Goal: Transaction & Acquisition: Book appointment/travel/reservation

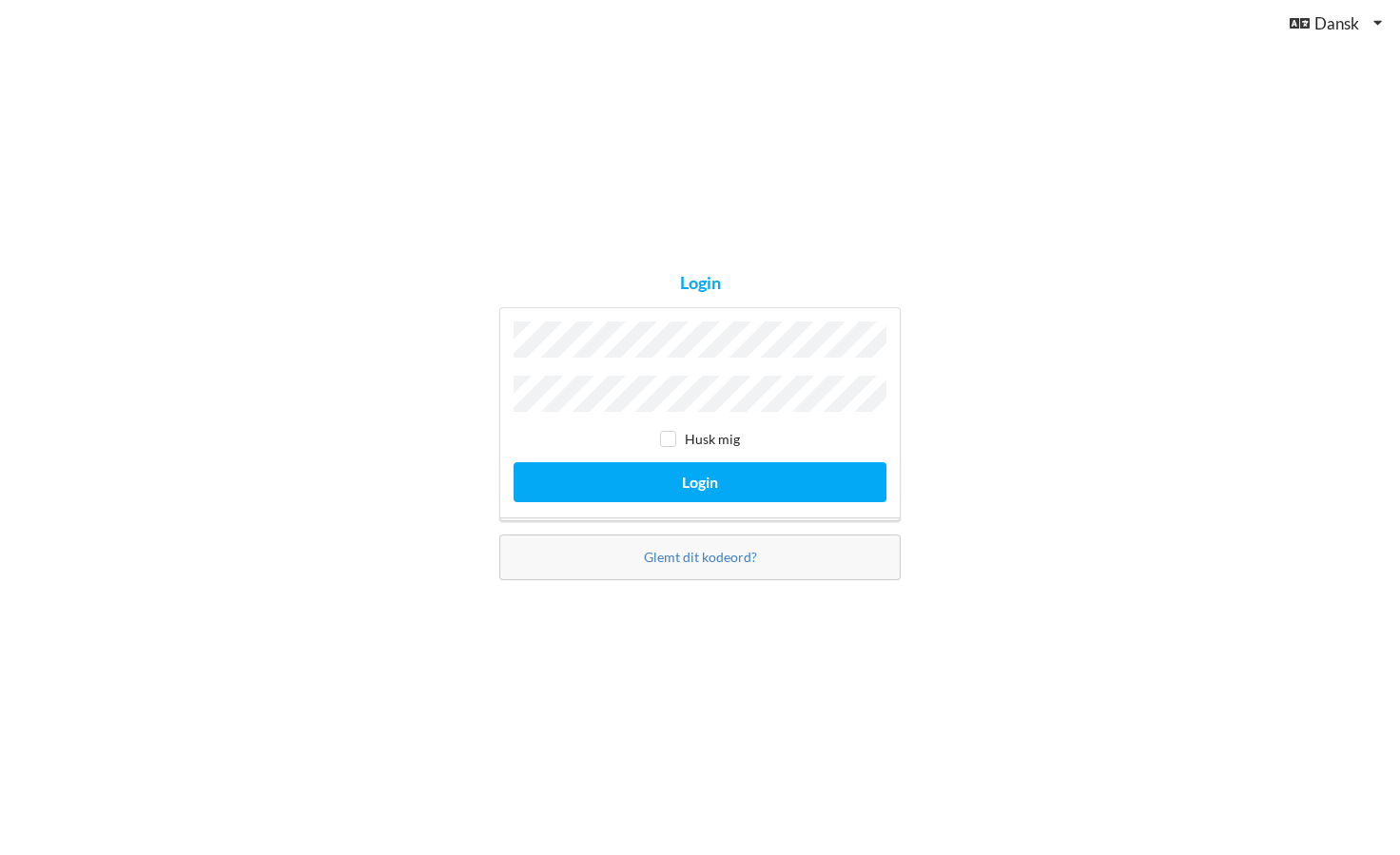
click at [700, 476] on button "Login" at bounding box center [700, 481] width 373 height 39
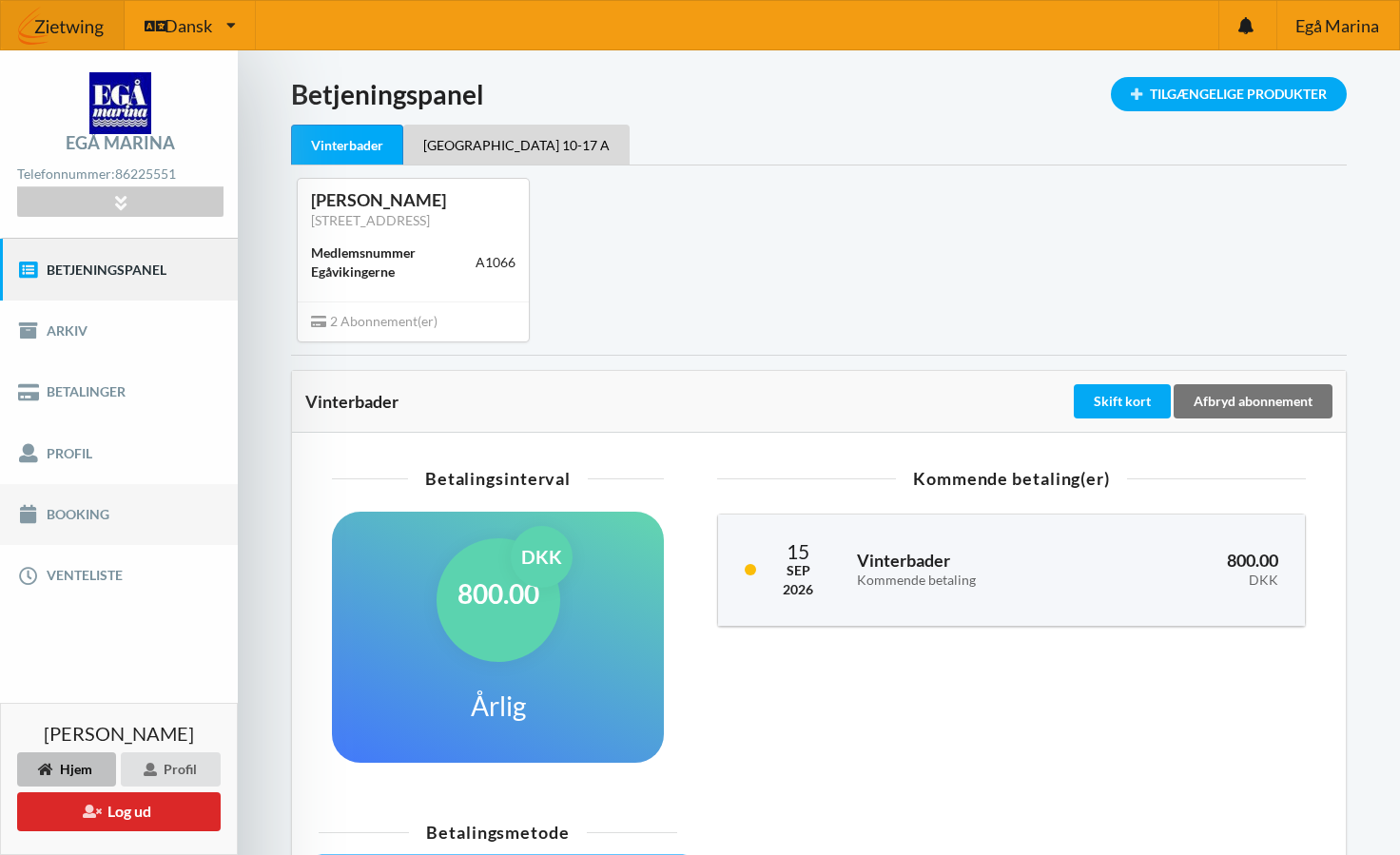
click at [165, 509] on link "Booking" at bounding box center [119, 514] width 238 height 61
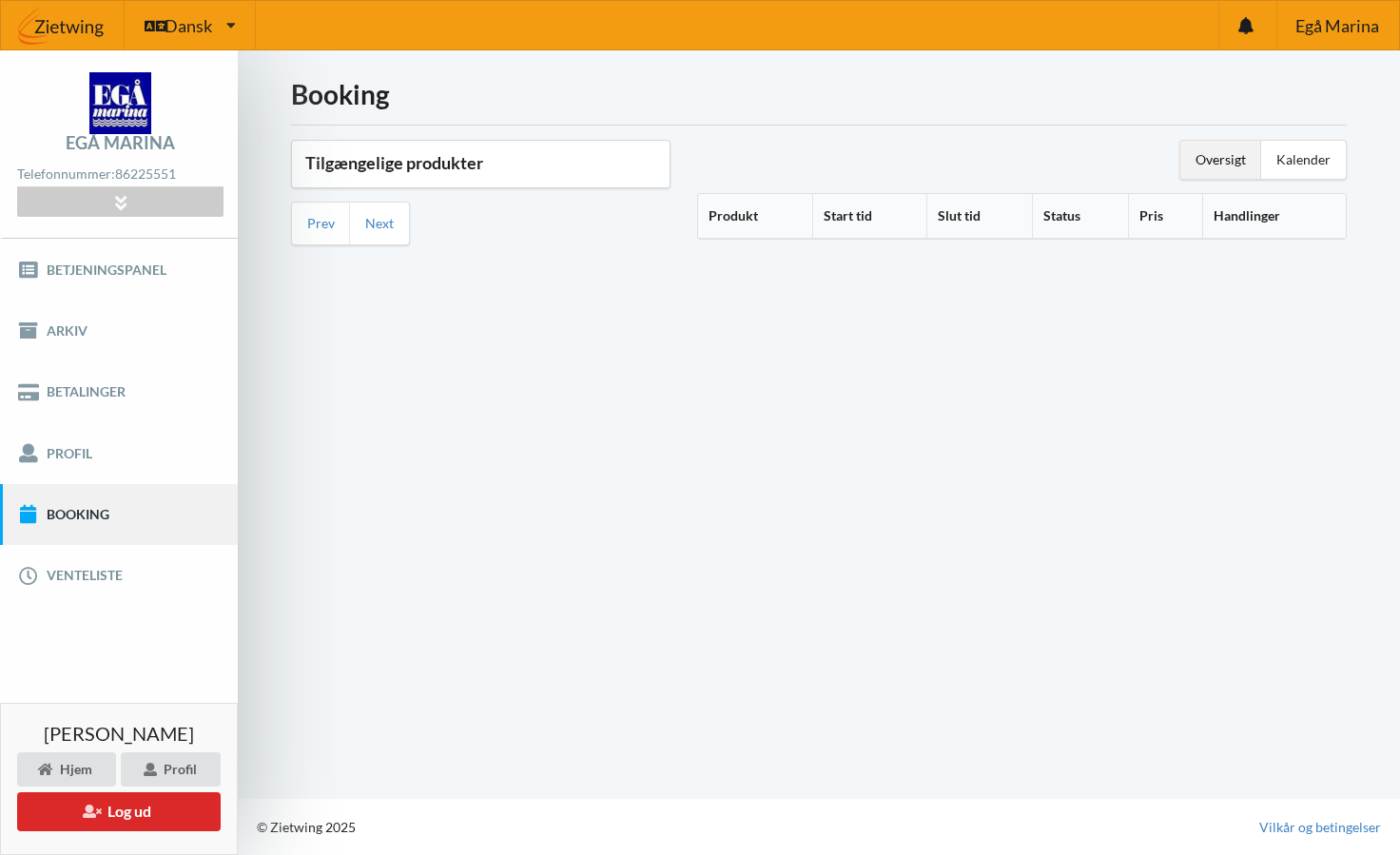
click at [990, 370] on div "Booking Tilgængelige produkter Prev Next Oversigt Kalender Produkt Start tid Sl…" at bounding box center [819, 425] width 1162 height 749
click at [706, 208] on th "Produkt" at bounding box center [755, 217] width 114 height 45
click at [749, 214] on th "Produkt" at bounding box center [767, 217] width 139 height 45
click at [491, 152] on h3 "Tilgængelige produkter" at bounding box center [480, 163] width 350 height 21
click at [461, 176] on div "Tilgængelige produkter" at bounding box center [480, 164] width 378 height 47
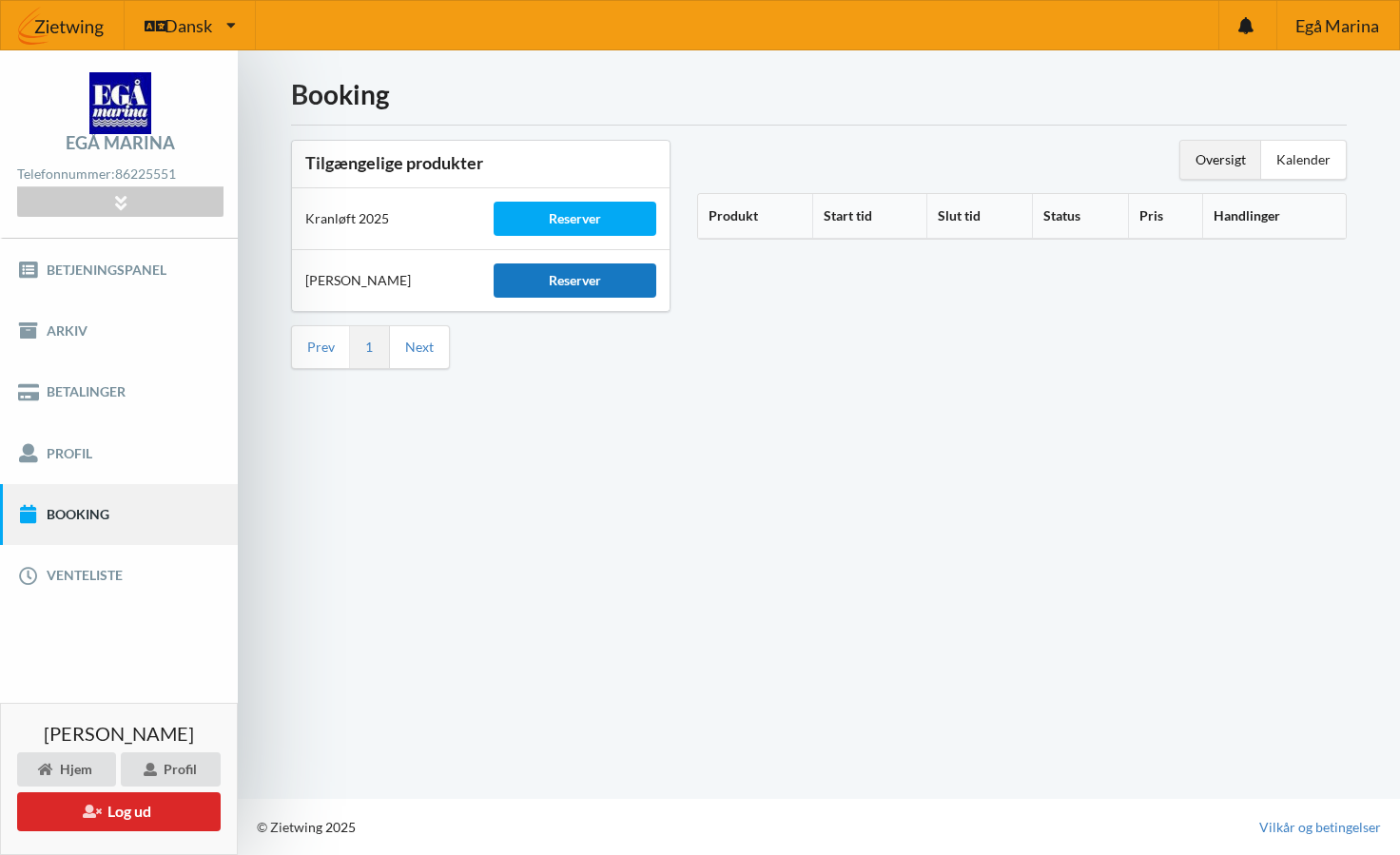
click at [583, 292] on div "Reserver" at bounding box center [575, 280] width 162 height 34
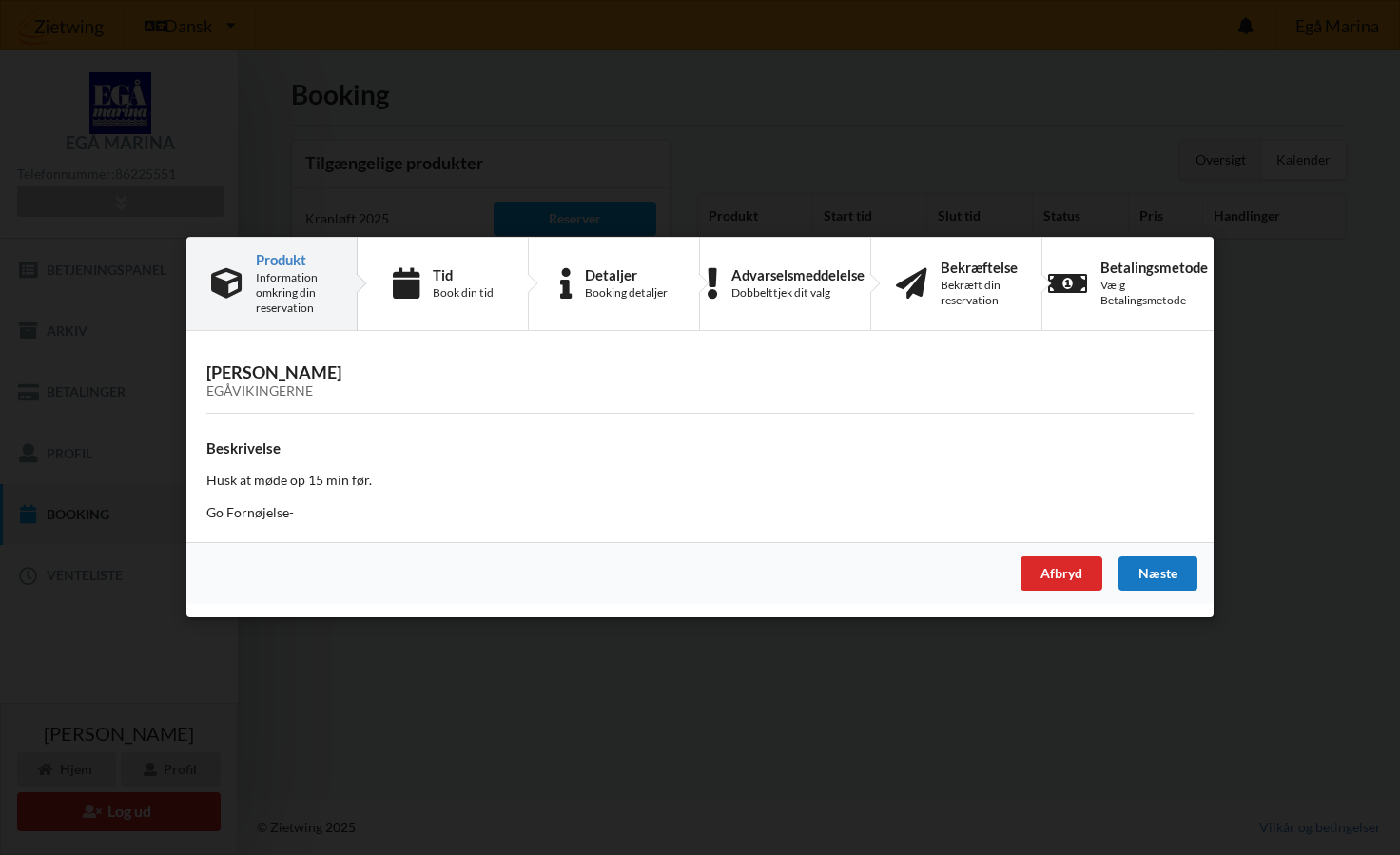
click at [1164, 583] on div "Næste" at bounding box center [1157, 574] width 79 height 34
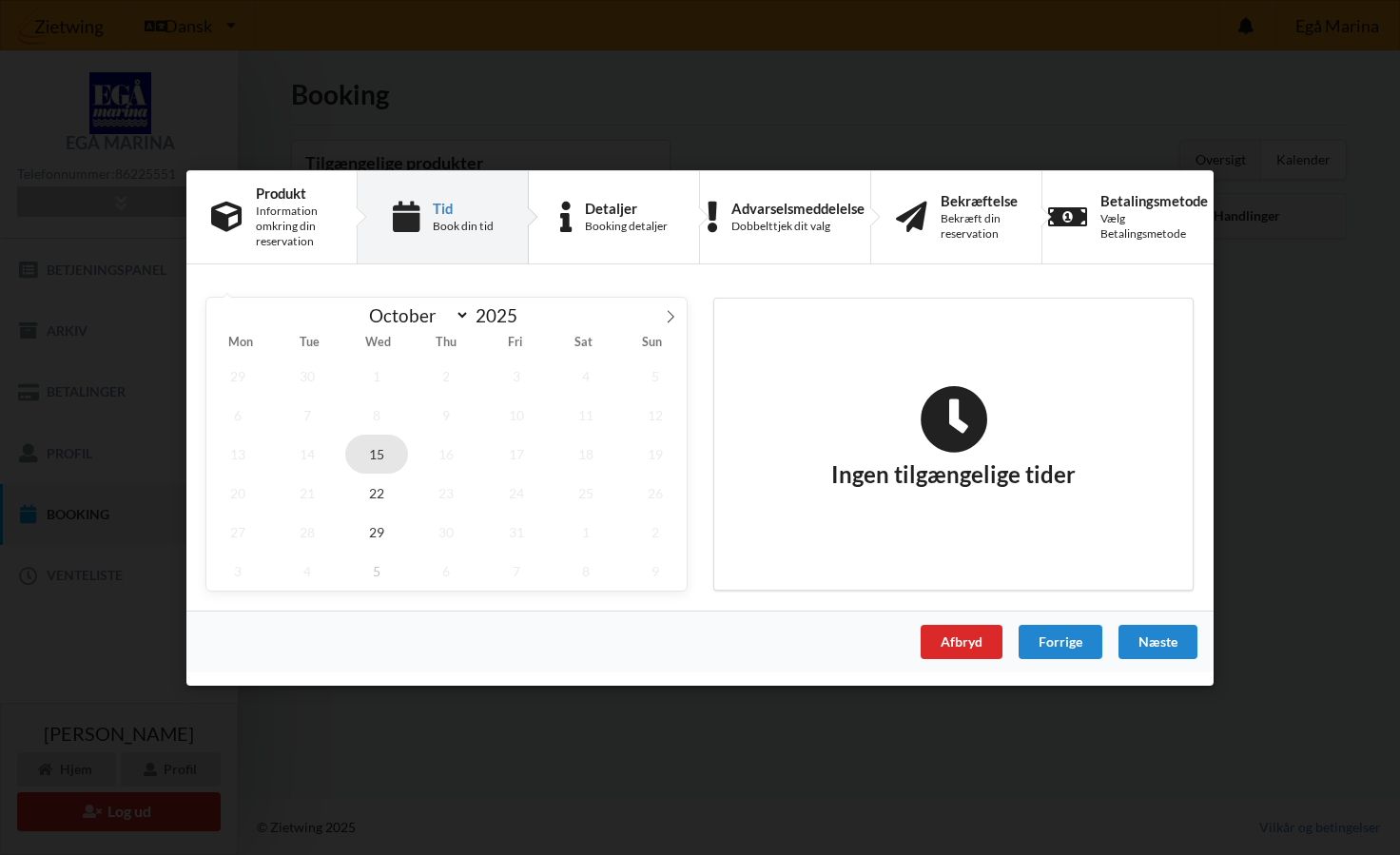
click at [380, 449] on span "15" at bounding box center [377, 453] width 62 height 39
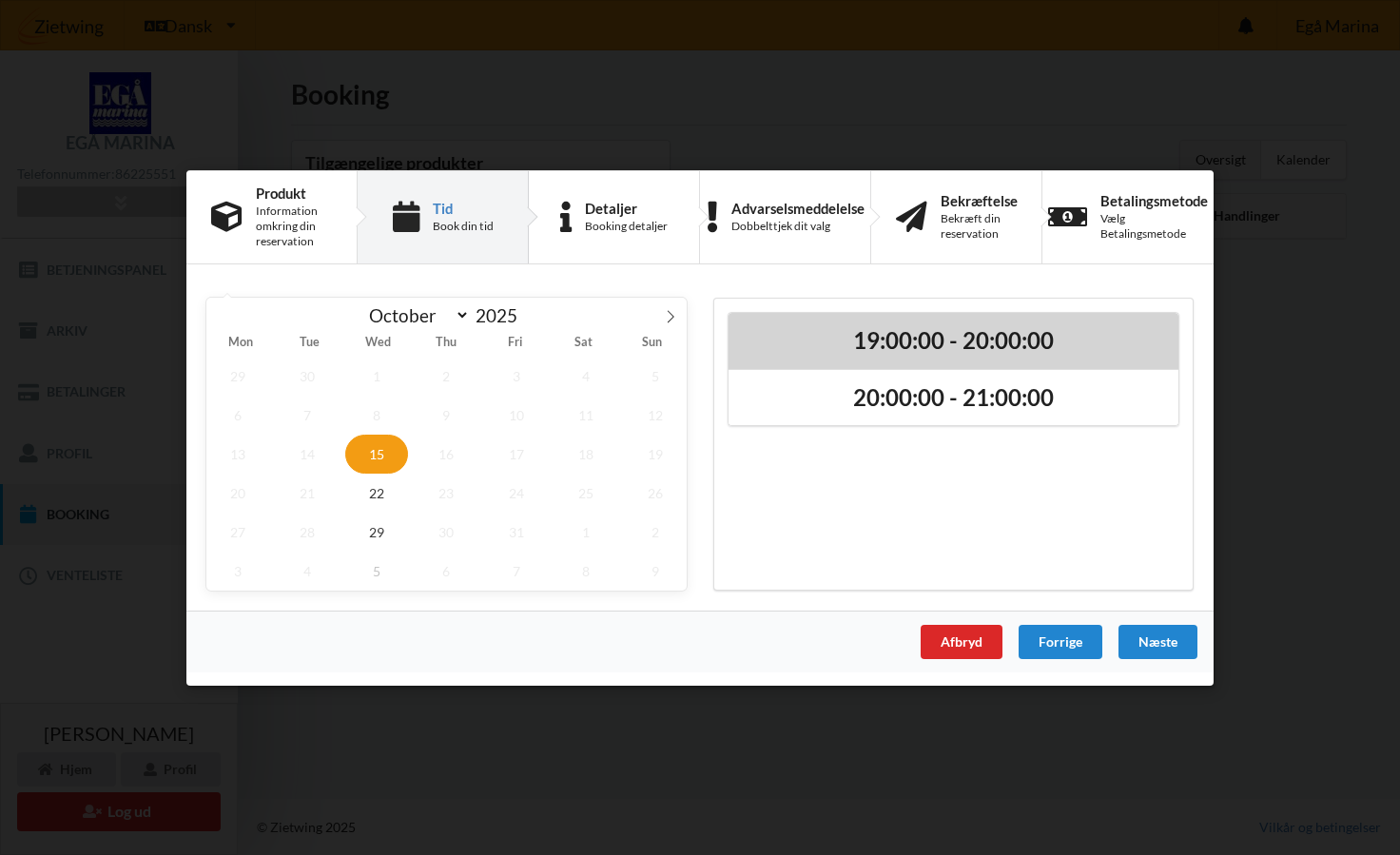
click at [995, 346] on h2 "19:00:00 - 20:00:00" at bounding box center [953, 340] width 423 height 29
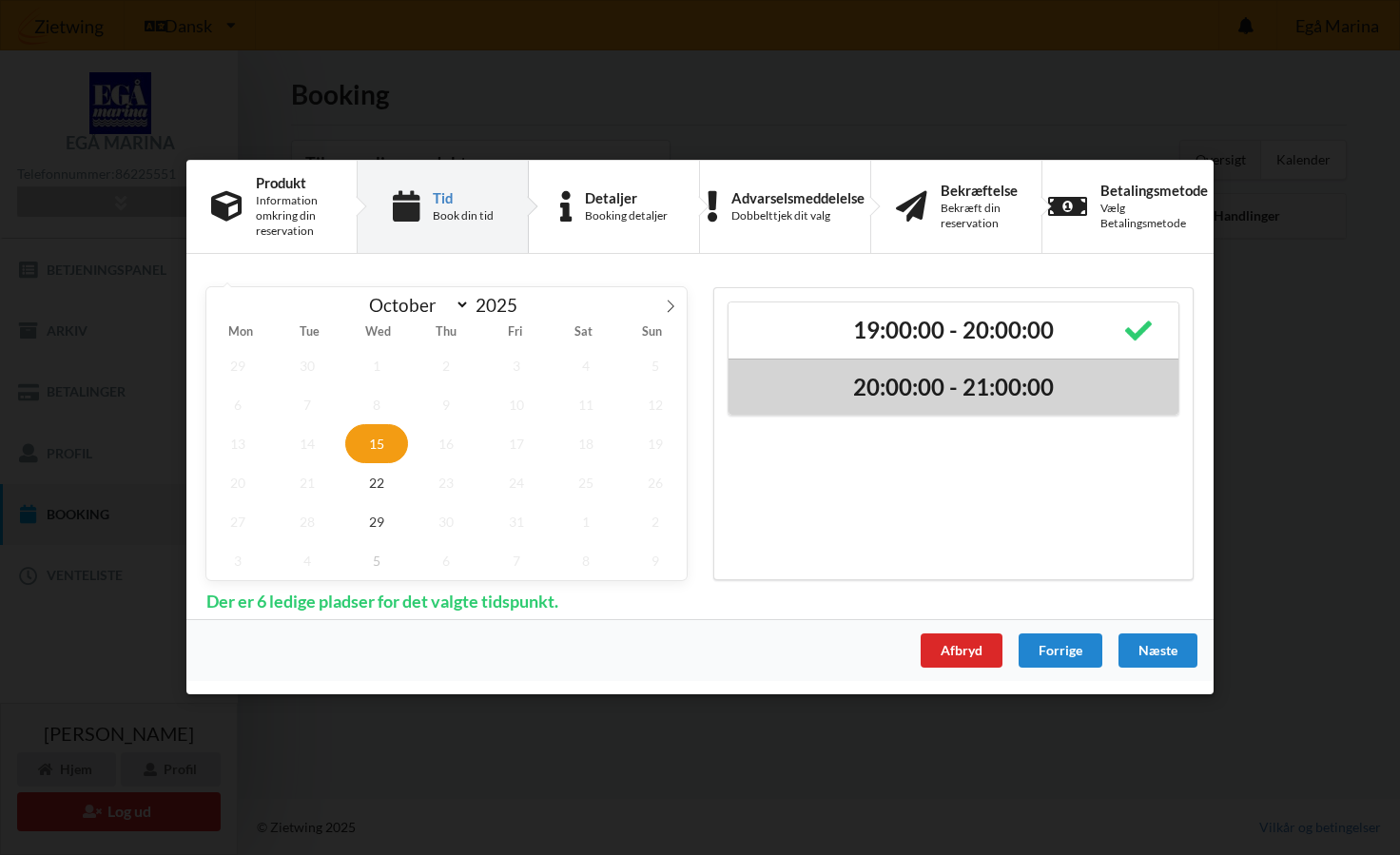
click at [964, 385] on h2 "20:00:00 - 21:00:00" at bounding box center [953, 387] width 423 height 29
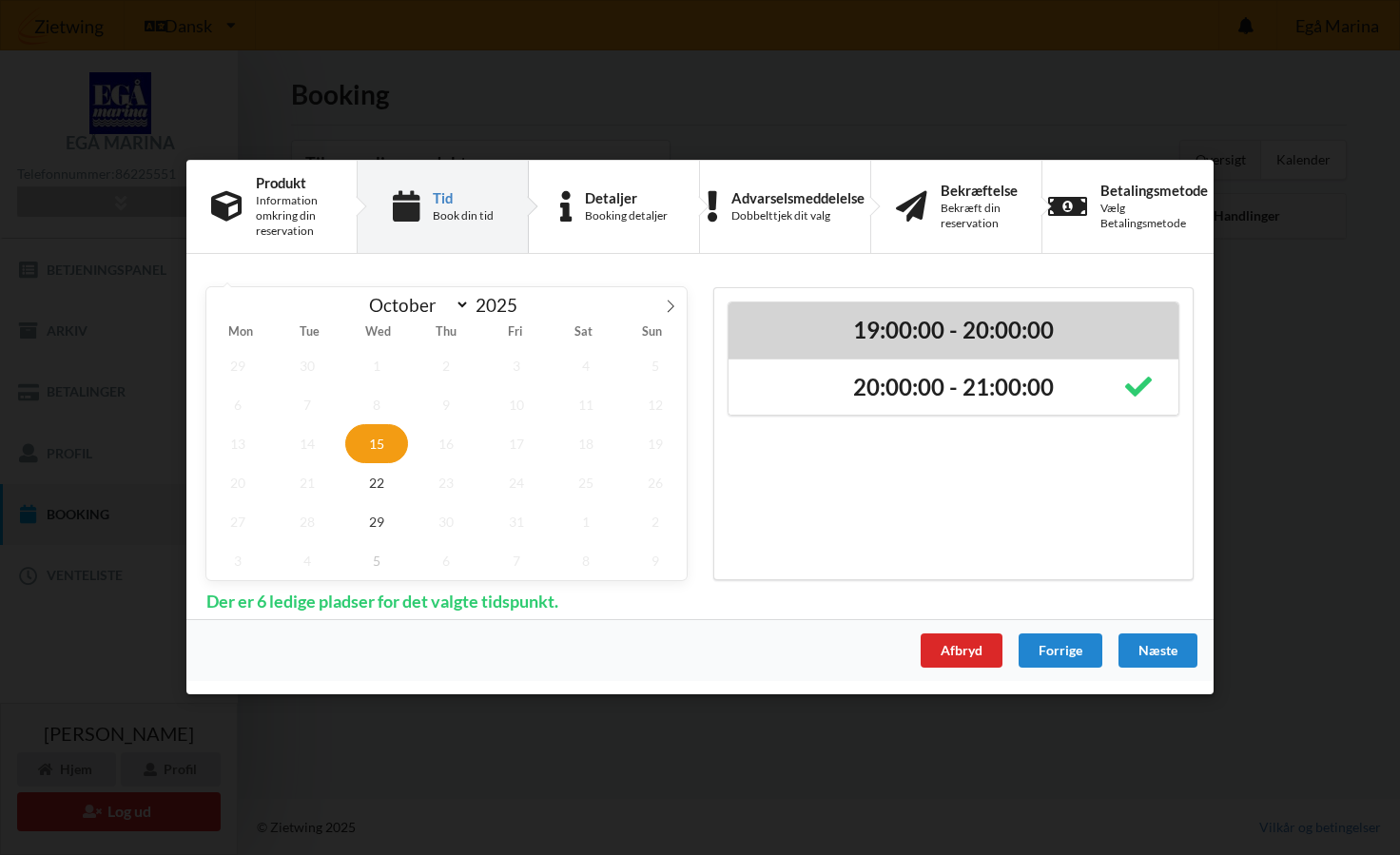
click at [968, 324] on h2 "19:00:00 - 20:00:00" at bounding box center [953, 330] width 423 height 29
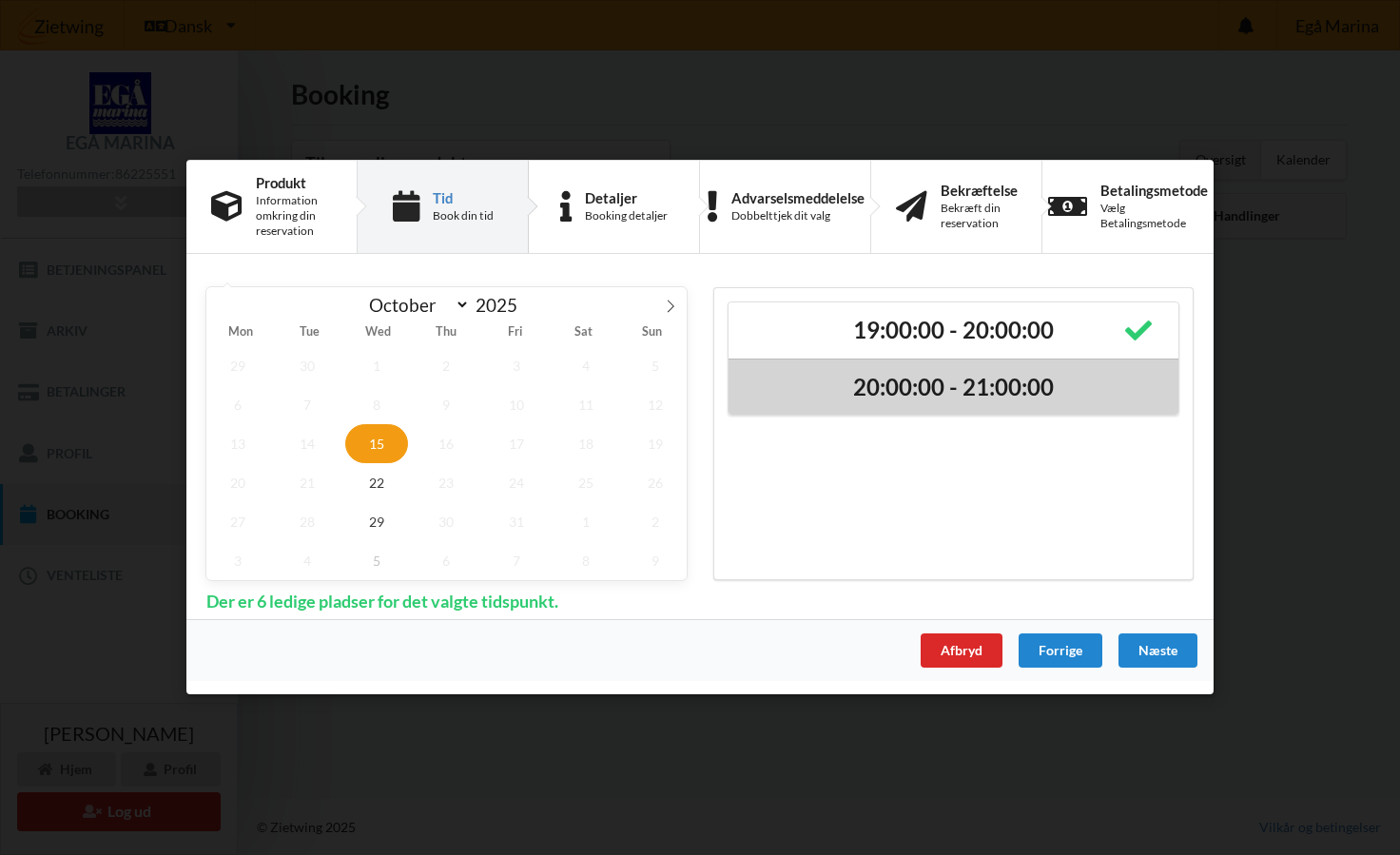
click at [963, 367] on div "20:00:00 - 21:00:00" at bounding box center [953, 387] width 450 height 57
